Goal: Information Seeking & Learning: Understand process/instructions

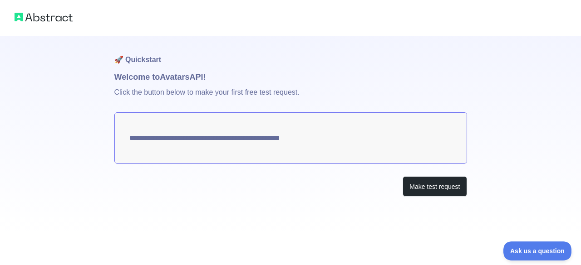
drag, startPoint x: 325, startPoint y: 140, endPoint x: 158, endPoint y: 140, distance: 167.0
click at [158, 140] on textarea "**********" at bounding box center [290, 138] width 353 height 51
click at [423, 188] on button "Make test request" at bounding box center [435, 187] width 64 height 20
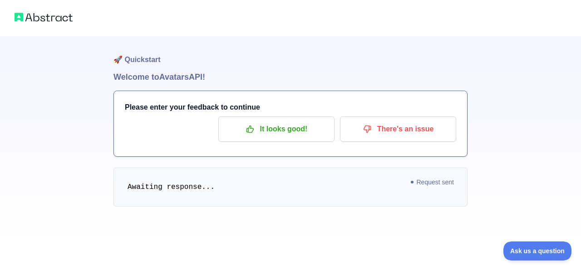
click at [192, 104] on h3 "Please enter your feedback to continue" at bounding box center [290, 107] width 331 height 11
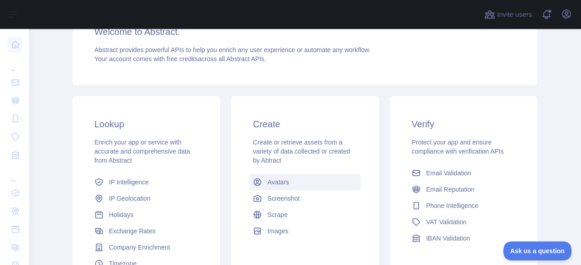
click at [285, 182] on link "Avatars" at bounding box center [304, 182] width 111 height 16
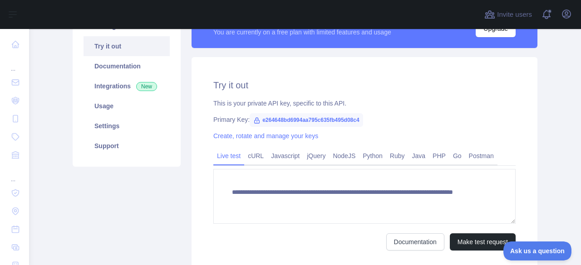
click at [280, 118] on span "e264648bd6994aa795c635fb495d08c4" at bounding box center [306, 120] width 113 height 14
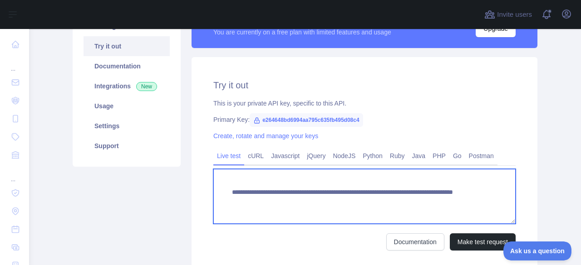
drag, startPoint x: 229, startPoint y: 192, endPoint x: 430, endPoint y: 203, distance: 201.8
click at [430, 203] on textarea "**********" at bounding box center [364, 196] width 302 height 55
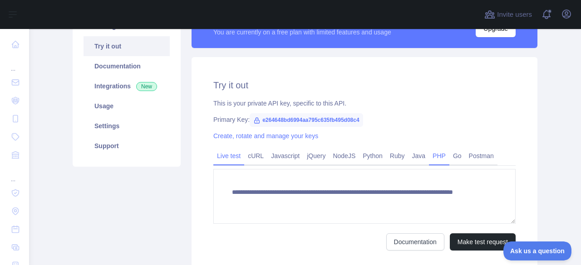
click at [432, 156] on link "PHP" at bounding box center [439, 156] width 20 height 15
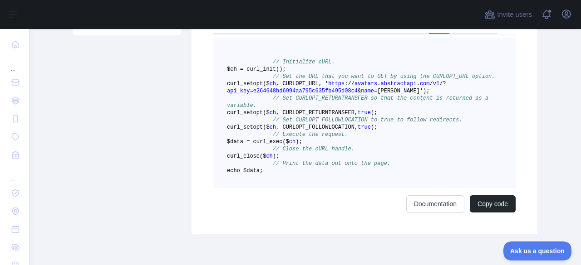
scroll to position [227, 0]
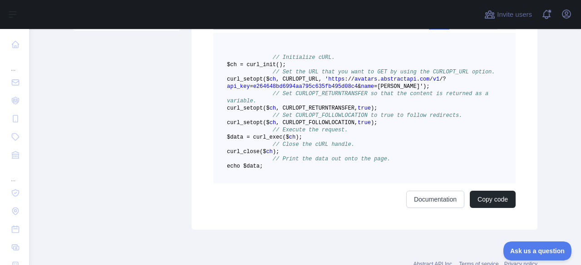
drag, startPoint x: 263, startPoint y: 104, endPoint x: 321, endPoint y: 205, distance: 116.3
click at [321, 184] on pre "// Initialize cURL. $ch = curl _init() ; // Set the URL that you want to GET by…" at bounding box center [364, 108] width 302 height 151
copy code "// Initialize cURL. $ch = curl _init() ; // Set the URL that you want to GET by…"
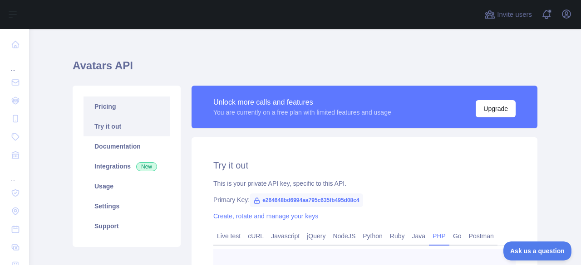
scroll to position [0, 0]
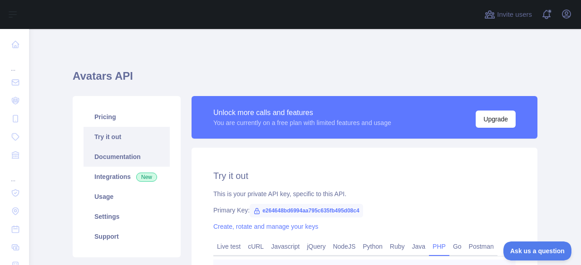
click at [98, 160] on link "Documentation" at bounding box center [126, 157] width 86 height 20
